Goal: Task Accomplishment & Management: Complete application form

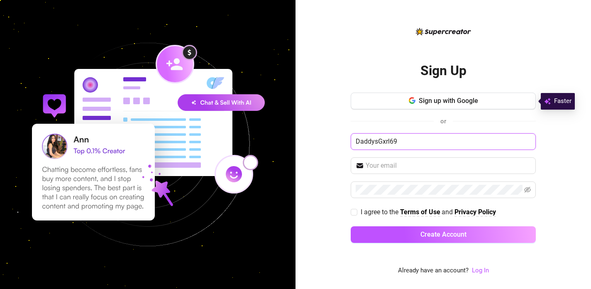
type input "DaddysGxrl69"
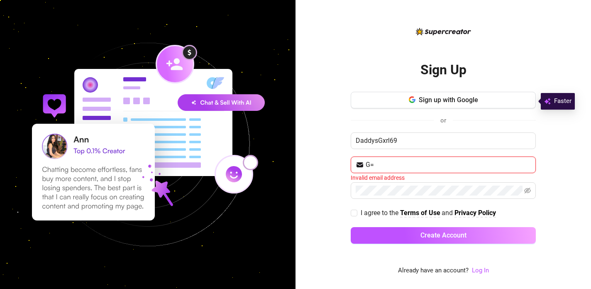
type input "G"
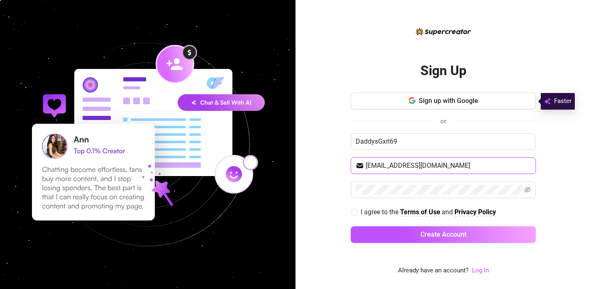
type input "[EMAIL_ADDRESS][DOMAIN_NAME]"
click at [369, 213] on span "I agree to the" at bounding box center [380, 212] width 39 height 8
click at [357, 213] on input "I agree to the Terms of Use and Privacy Policy" at bounding box center [354, 212] width 6 height 6
checkbox input "true"
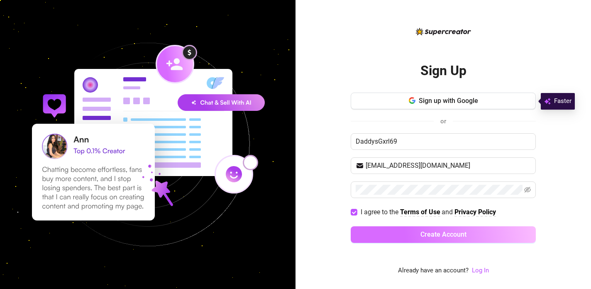
click at [389, 241] on button "Create Account" at bounding box center [443, 234] width 185 height 17
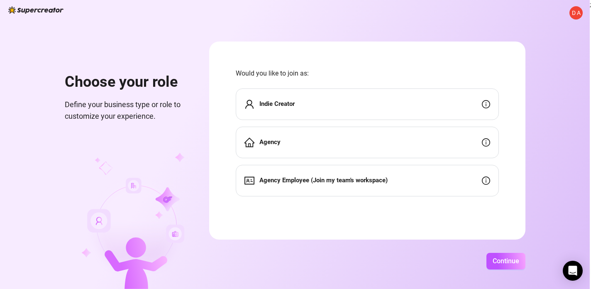
click at [335, 96] on div "Indie Creator" at bounding box center [367, 104] width 263 height 32
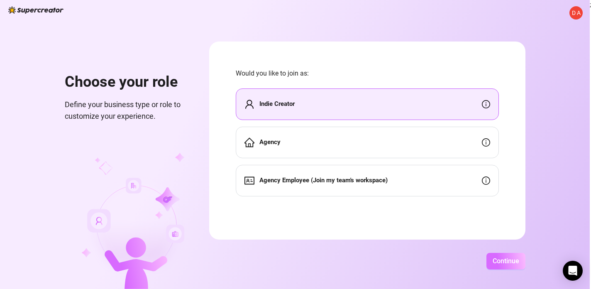
click at [519, 264] on span "Continue" at bounding box center [506, 261] width 27 height 8
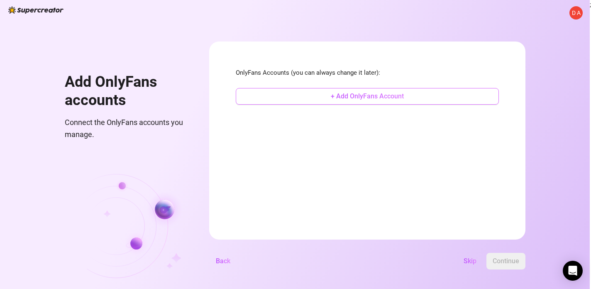
click at [399, 98] on span "+ Add OnlyFans Account" at bounding box center [367, 96] width 73 height 8
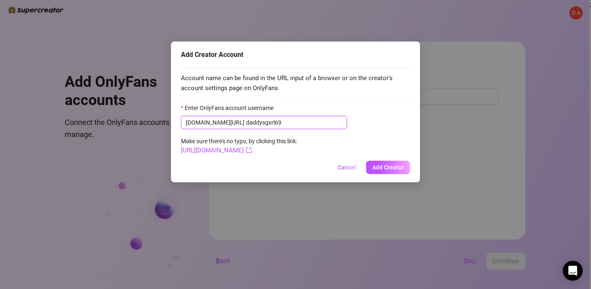
type input "daddysgxrl69"
click at [404, 122] on div "[DOMAIN_NAME][URL] daddysgxrl69" at bounding box center [295, 122] width 229 height 13
click at [392, 161] on button "Add Creator" at bounding box center [388, 167] width 44 height 13
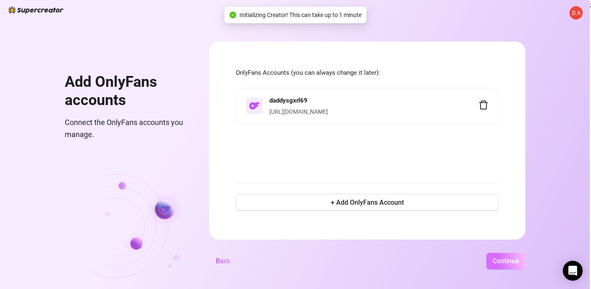
click at [519, 260] on span "Continue" at bounding box center [506, 261] width 27 height 8
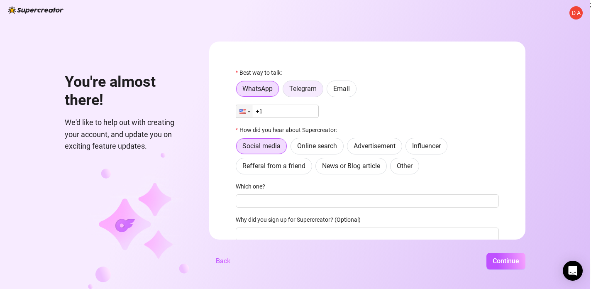
click at [317, 92] on span "Telegram" at bounding box center [302, 89] width 27 height 8
click at [285, 91] on input "Telegram" at bounding box center [285, 91] width 0 height 0
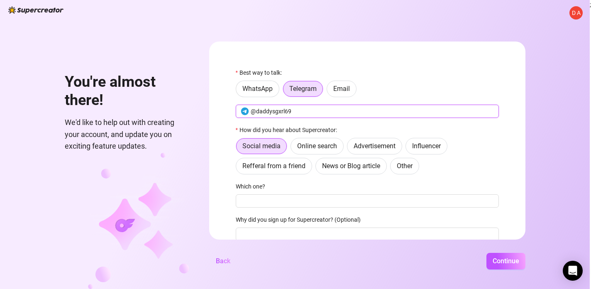
type input "@daddysgxrl69"
click at [499, 143] on div "Social media Online search Advertisement Influencer Refferal from a friend News…" at bounding box center [367, 156] width 263 height 37
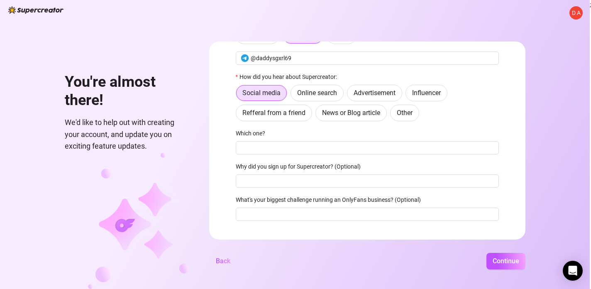
scroll to position [54, 0]
click at [337, 95] on span "Online search" at bounding box center [317, 92] width 40 height 8
click at [293, 94] on input "Online search" at bounding box center [293, 94] width 0 height 0
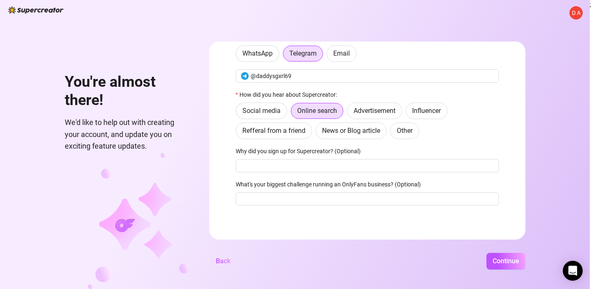
scroll to position [0, 0]
click at [367, 161] on input "Why did you sign up for Supercreator? (Optional)" at bounding box center [367, 165] width 263 height 13
type input "S"
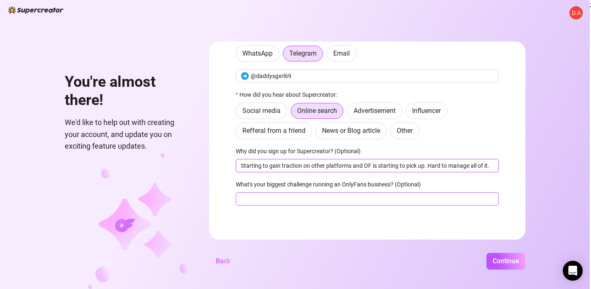
type input "Starting to gain traction on other platforms and OF is starting to pick up. Har…"
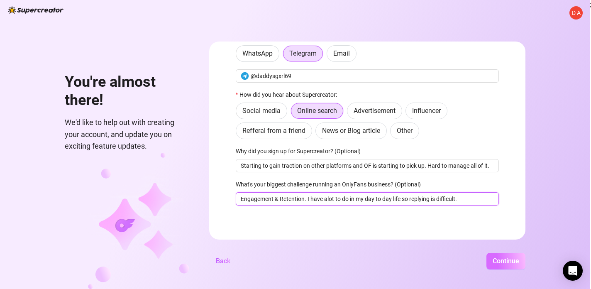
type input "Engagement & Retention. I have alot to do in my day to day life so replying is …"
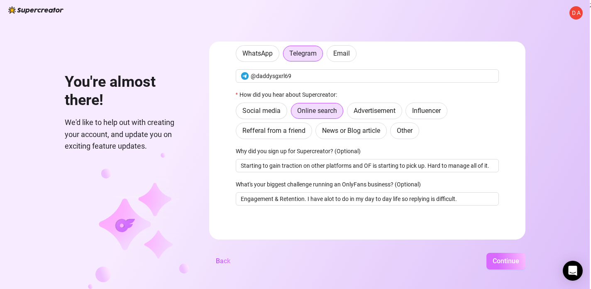
click at [526, 265] on button "Continue" at bounding box center [506, 261] width 39 height 17
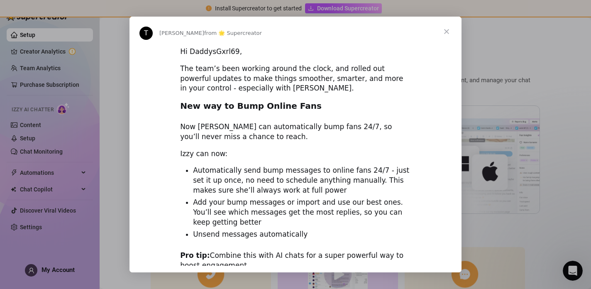
click at [447, 33] on span "Close" at bounding box center [447, 32] width 30 height 30
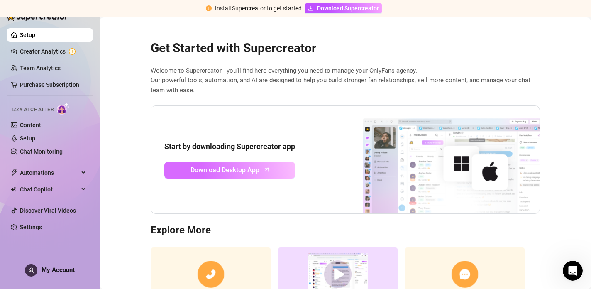
click at [255, 170] on span "Download Desktop App" at bounding box center [225, 170] width 69 height 10
